Goal: Check status: Check status

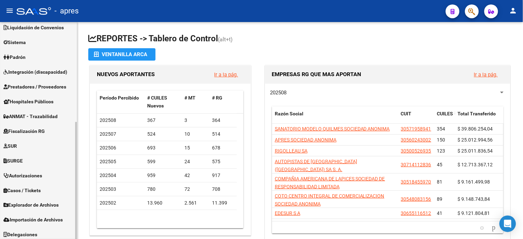
scroll to position [185, 0]
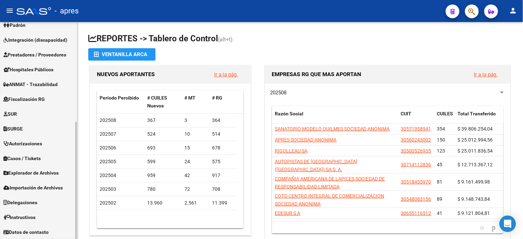
click at [37, 173] on span "Explorador de Archivos" at bounding box center [30, 174] width 55 height 8
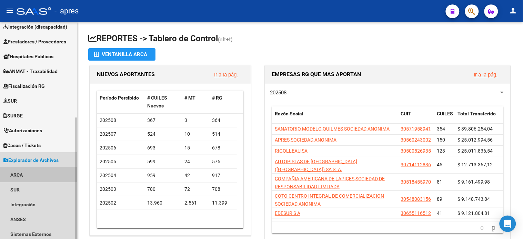
click at [33, 182] on link "ARCA" at bounding box center [38, 174] width 77 height 15
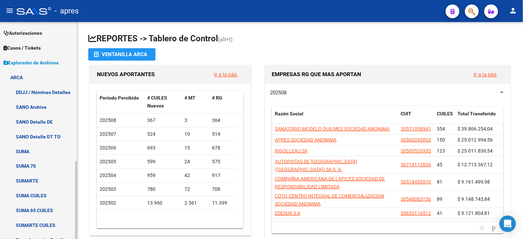
scroll to position [120, 0]
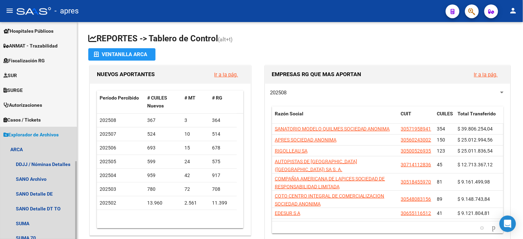
click at [29, 131] on span "Explorador de Archivos" at bounding box center [30, 135] width 55 height 8
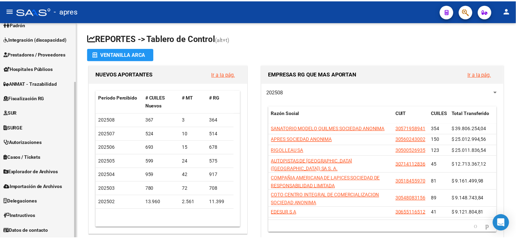
scroll to position [82, 0]
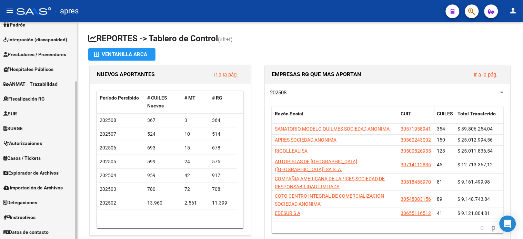
click at [34, 97] on span "Fiscalización RG" at bounding box center [23, 99] width 41 height 8
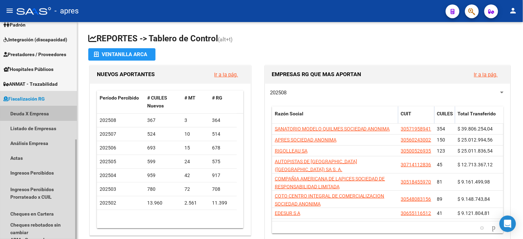
click at [40, 113] on link "Deuda X Empresa" at bounding box center [38, 113] width 77 height 15
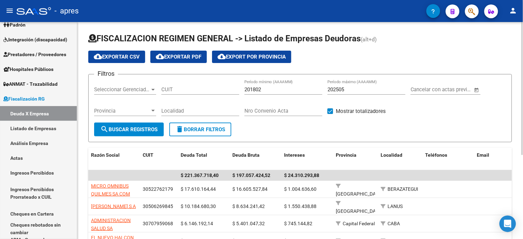
click at [182, 89] on input "CUIT" at bounding box center [200, 89] width 78 height 6
type input "30-71815678-1"
click at [346, 90] on input "202505" at bounding box center [366, 89] width 78 height 6
type input "202507"
click at [113, 136] on form "Filtros Seleccionar Gerenciador Seleccionar Gerenciador 30-71815678-1 CUIT 2018…" at bounding box center [299, 108] width 423 height 68
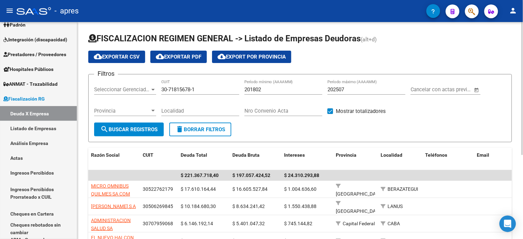
click at [116, 133] on button "search Buscar Registros" at bounding box center [129, 130] width 70 height 14
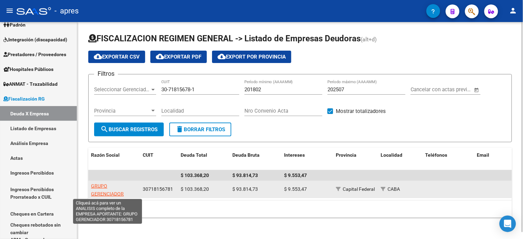
click at [101, 194] on span "GRUPO GERENCIADOR" at bounding box center [107, 189] width 33 height 13
click at [102, 193] on span "GRUPO GERENCIADOR" at bounding box center [107, 189] width 33 height 13
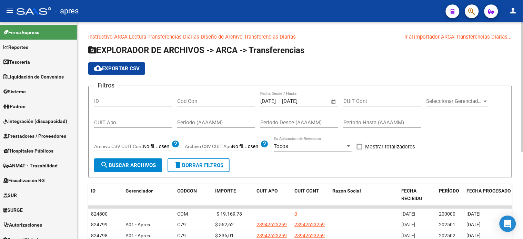
click at [331, 102] on span "Open calendar" at bounding box center [333, 101] width 17 height 17
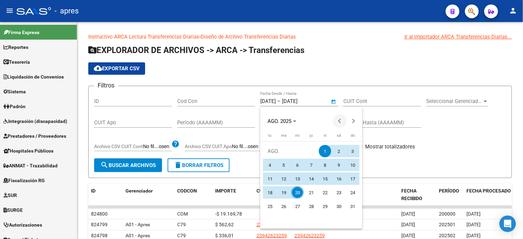
click at [339, 119] on button "Previous month" at bounding box center [340, 121] width 14 height 14
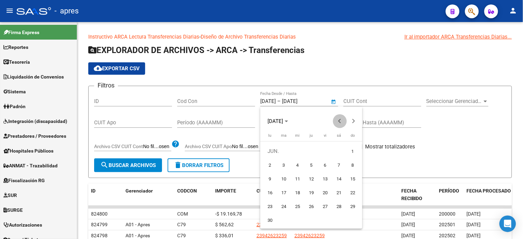
click at [339, 119] on button "Previous month" at bounding box center [340, 121] width 14 height 14
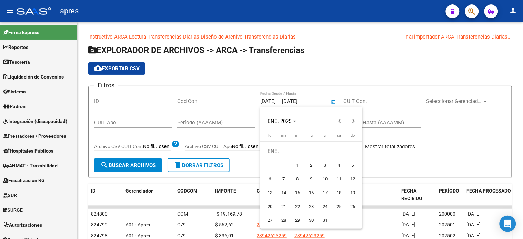
click at [294, 164] on span "1" at bounding box center [297, 165] width 12 height 12
type input "1/1/2025"
click at [354, 121] on button "Next month" at bounding box center [354, 121] width 14 height 14
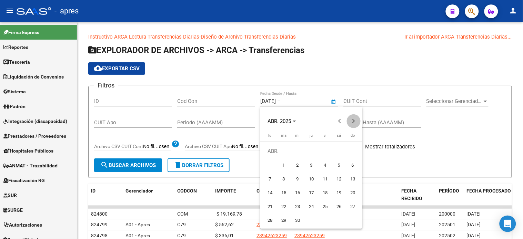
click at [354, 121] on button "Next month" at bounding box center [354, 121] width 14 height 14
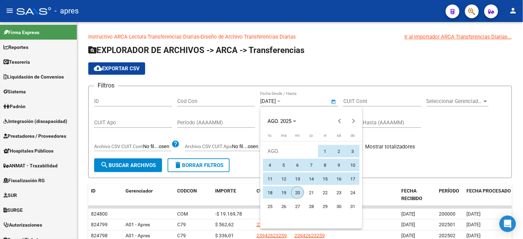
click at [296, 191] on span "20" at bounding box center [297, 192] width 12 height 12
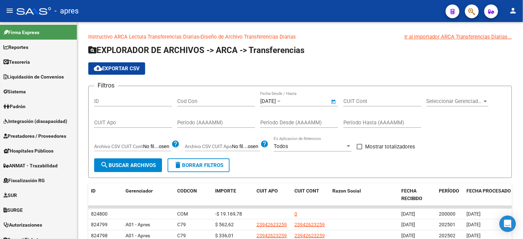
type input "20/8/2025"
click at [140, 123] on input "CUIT Apo" at bounding box center [133, 123] width 78 height 6
type input "23-42833474-4"
click at [132, 168] on span "search Buscar Archivos" at bounding box center [127, 165] width 55 height 6
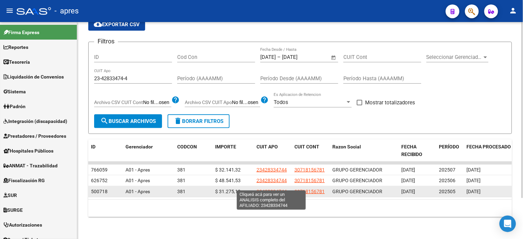
click at [270, 189] on span "23428334744" at bounding box center [271, 192] width 30 height 6
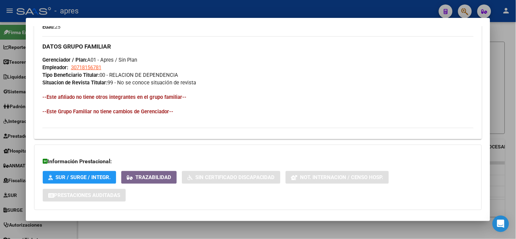
scroll to position [355, 0]
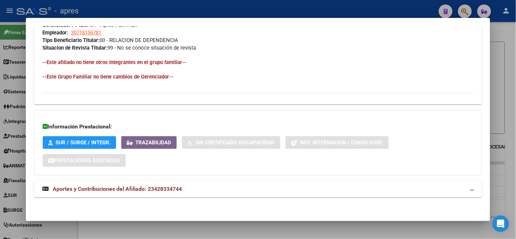
click at [168, 189] on span "Aportes y Contribuciones del Afiliado: 23428334744" at bounding box center [117, 189] width 129 height 7
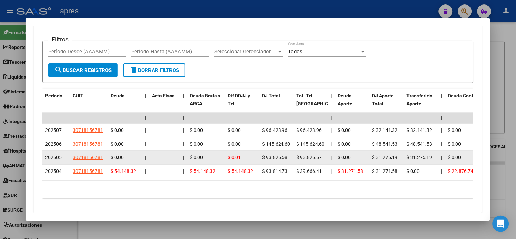
scroll to position [574, 0]
